Goal: Register for event/course

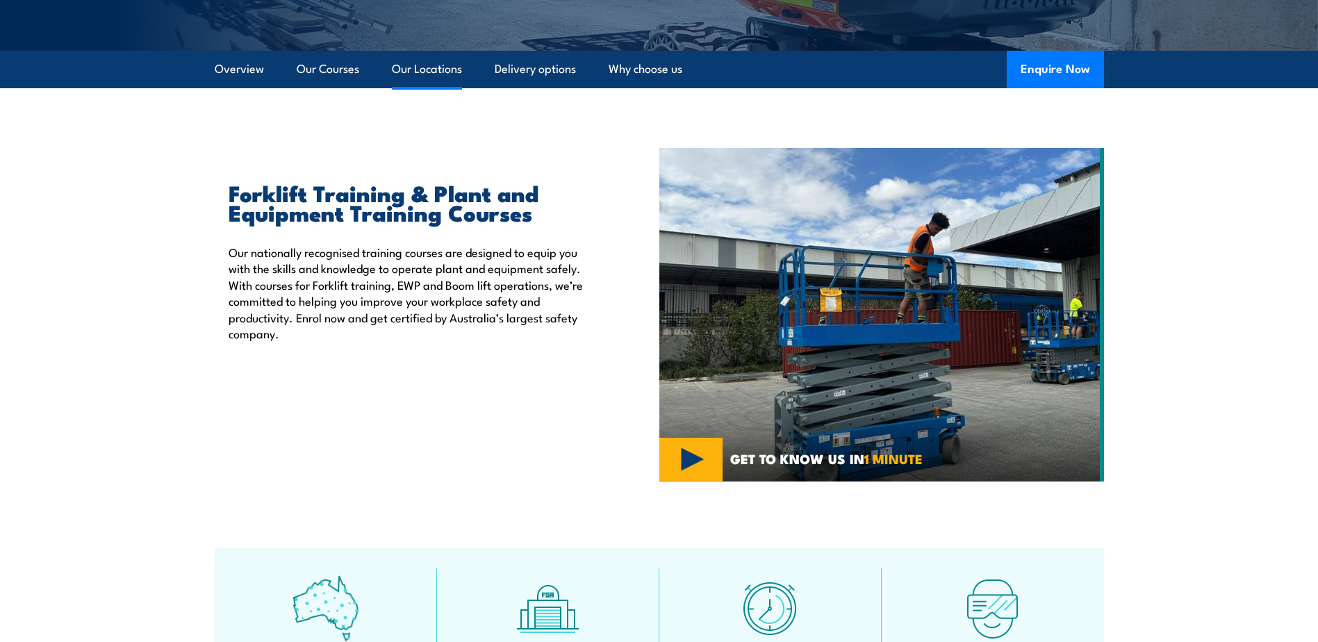
click at [424, 80] on link "Our Locations" at bounding box center [427, 69] width 70 height 37
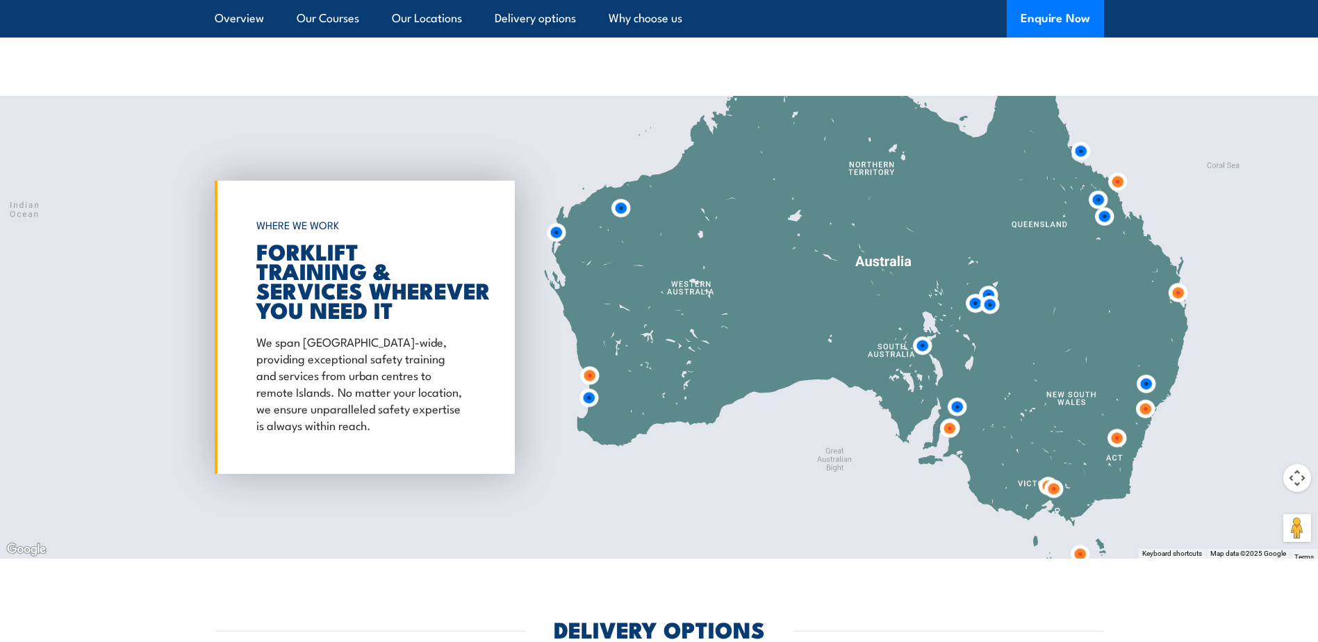
scroll to position [2572, 0]
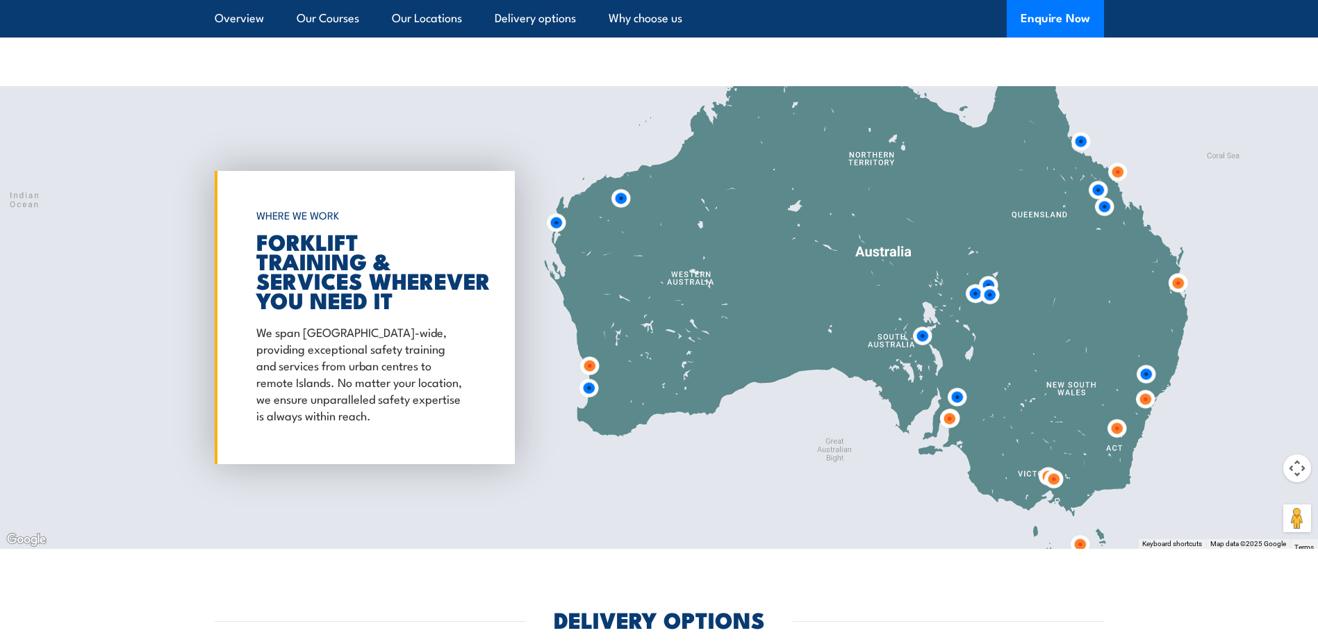
click at [950, 421] on img at bounding box center [950, 419] width 26 height 26
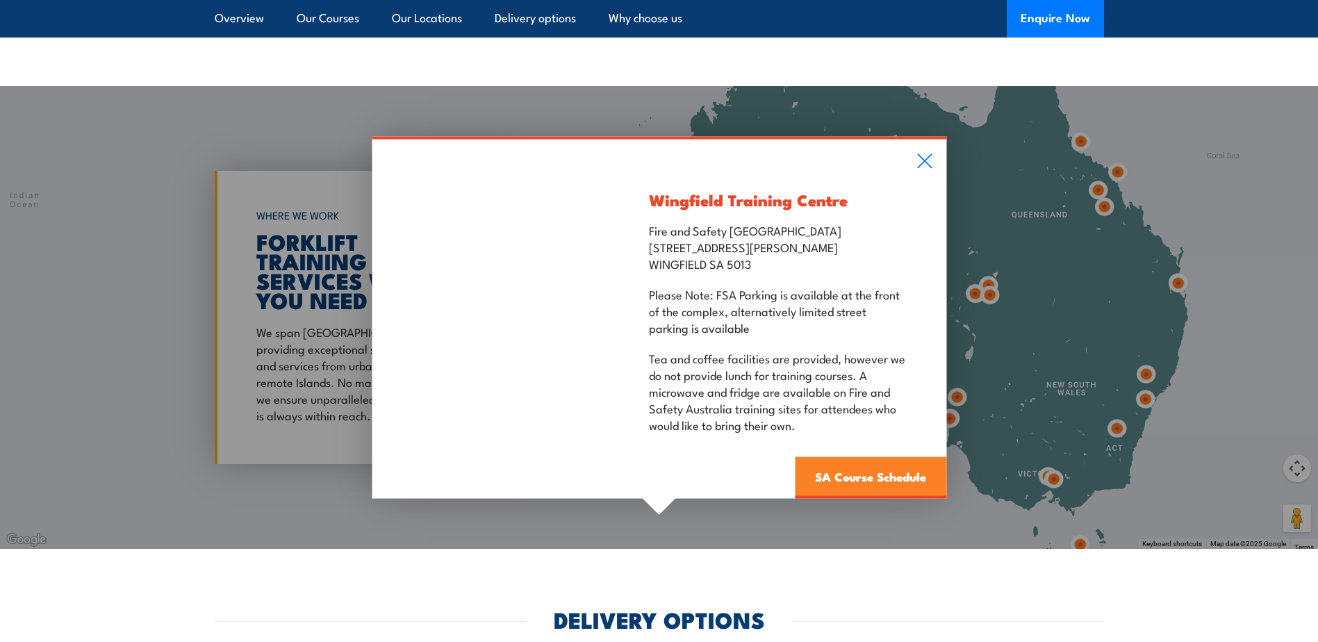
click at [863, 476] on link "SA Course Schedule" at bounding box center [871, 478] width 152 height 42
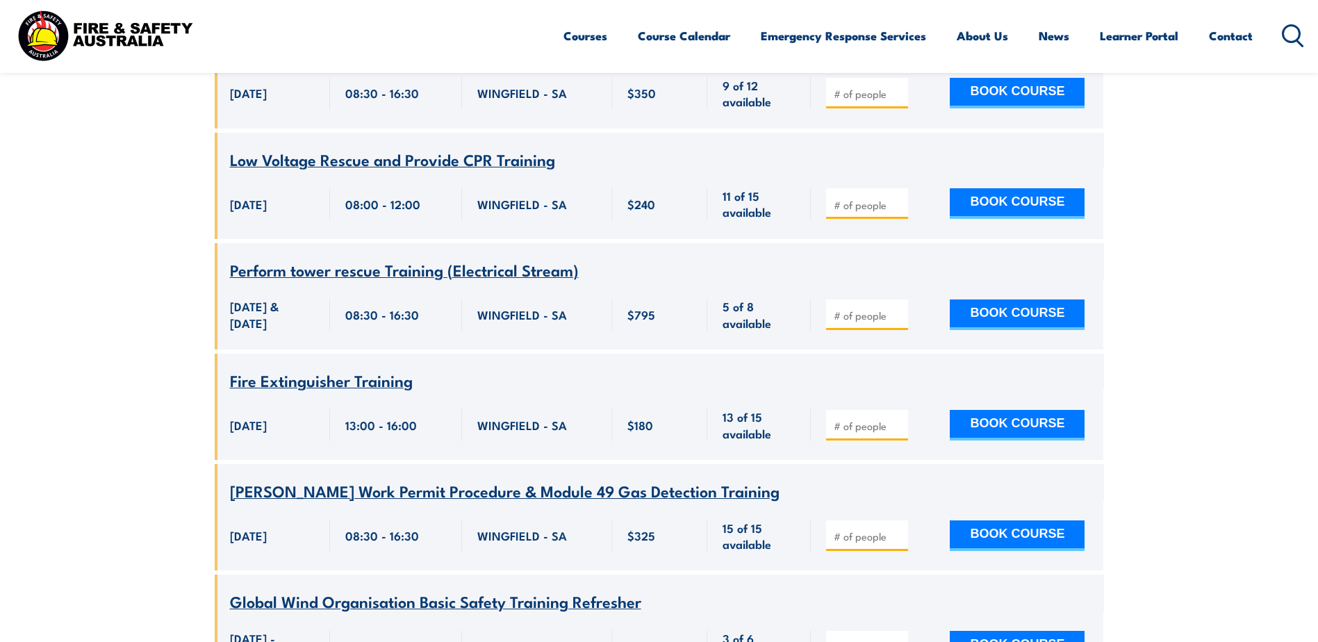
scroll to position [1501, 0]
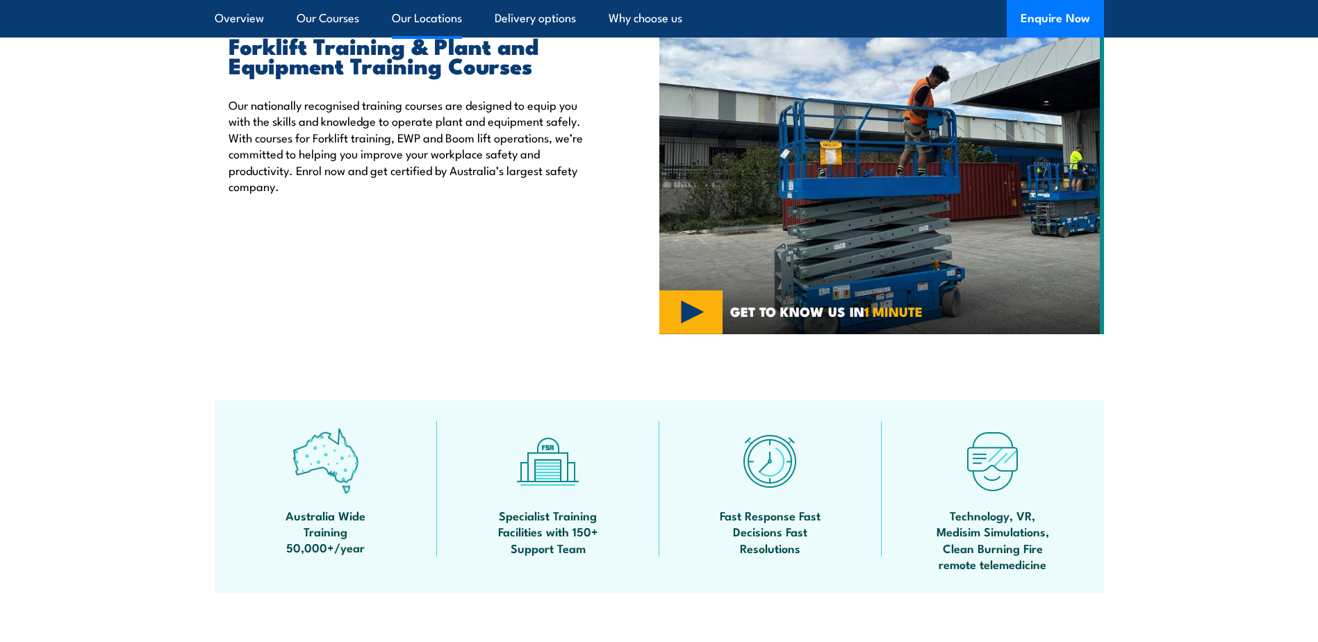
scroll to position [370, 0]
